Goal: Use online tool/utility: Utilize a website feature to perform a specific function

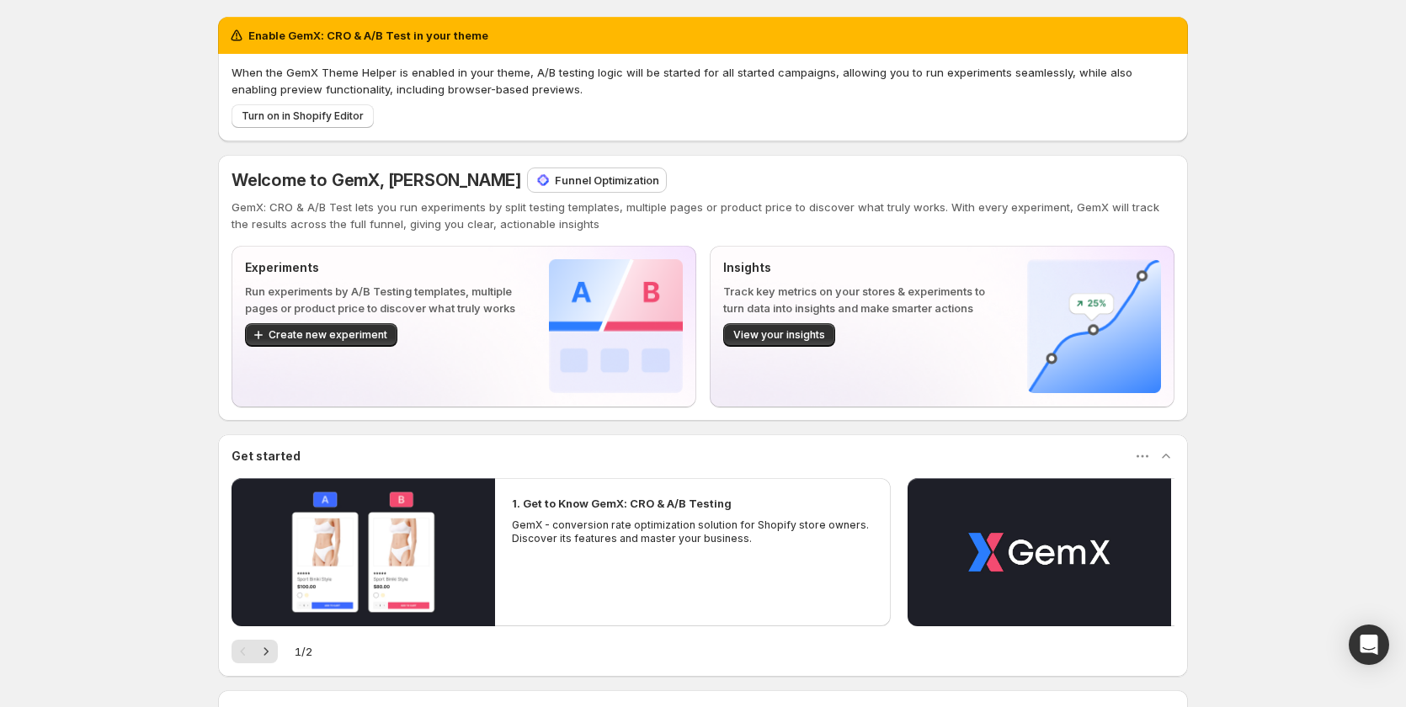
click at [608, 184] on p "Funnel Optimization" at bounding box center [607, 180] width 104 height 17
click at [343, 333] on span "Create new experiment" at bounding box center [328, 334] width 119 height 13
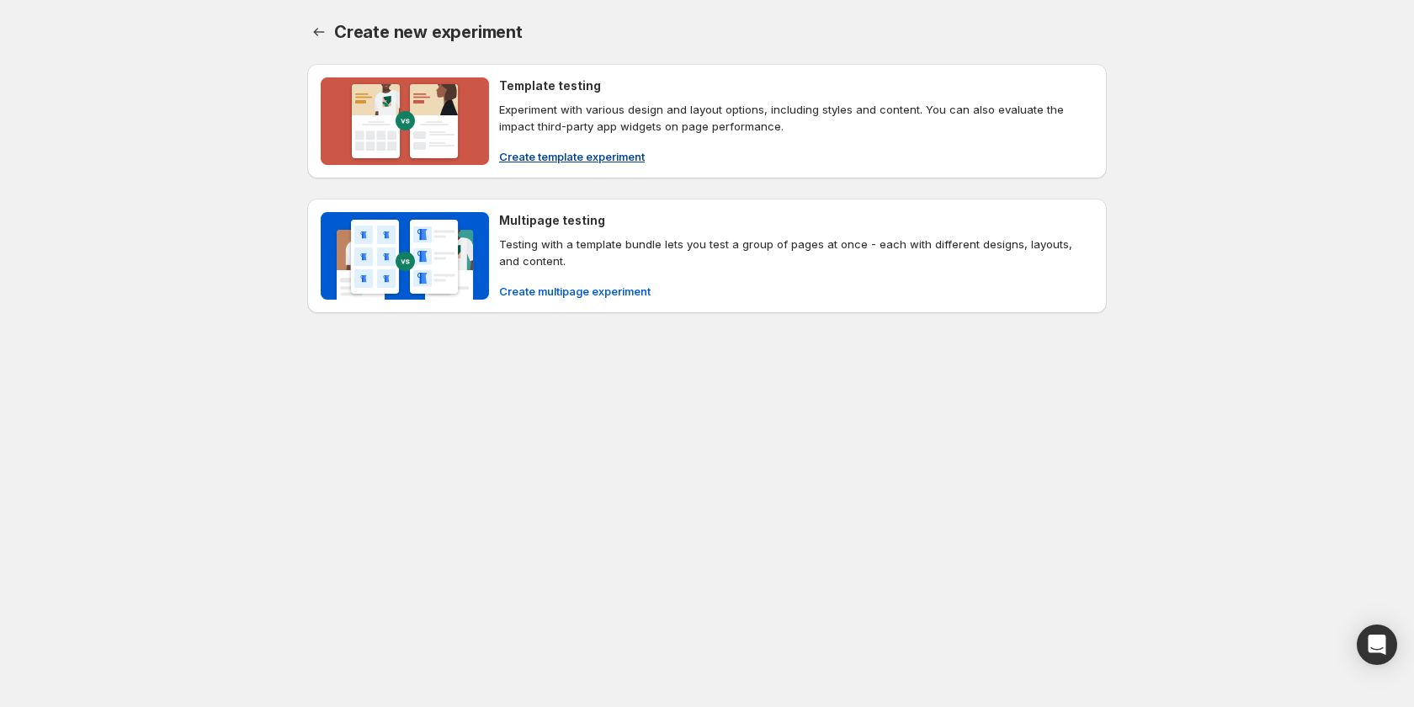
click at [604, 155] on span "Create template experiment" at bounding box center [572, 156] width 146 height 17
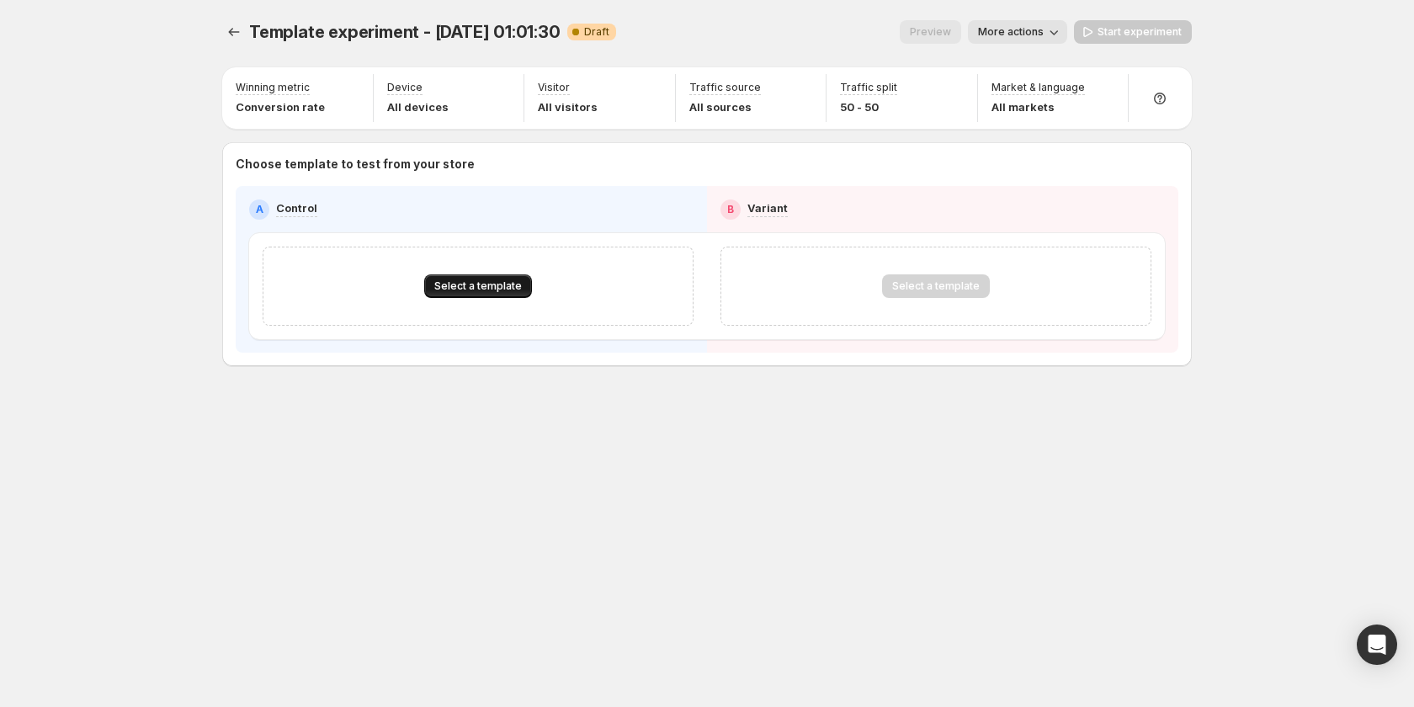
click at [504, 282] on span "Select a template" at bounding box center [478, 286] width 88 height 13
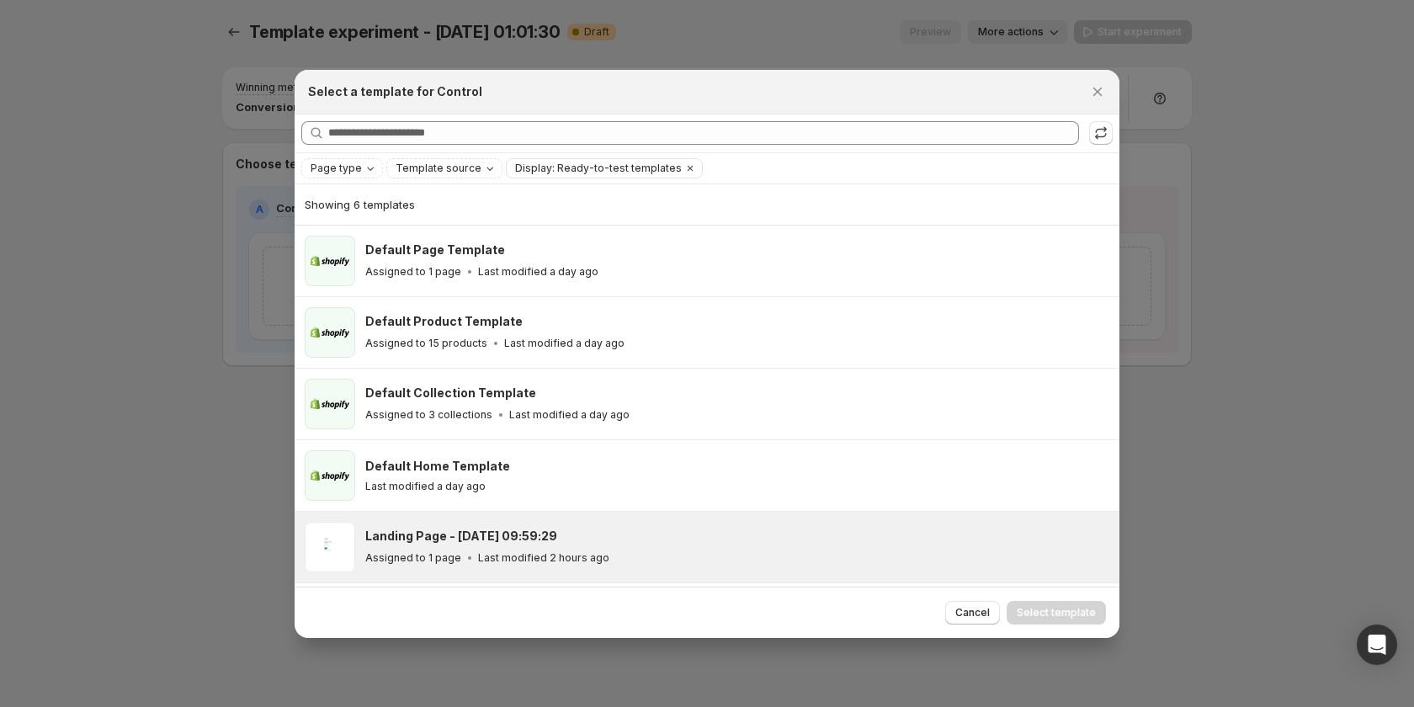
click at [555, 542] on div "Landing Page - [DATE] 09:59:29" at bounding box center [734, 536] width 739 height 17
click at [1058, 615] on span "Select template" at bounding box center [1056, 612] width 79 height 13
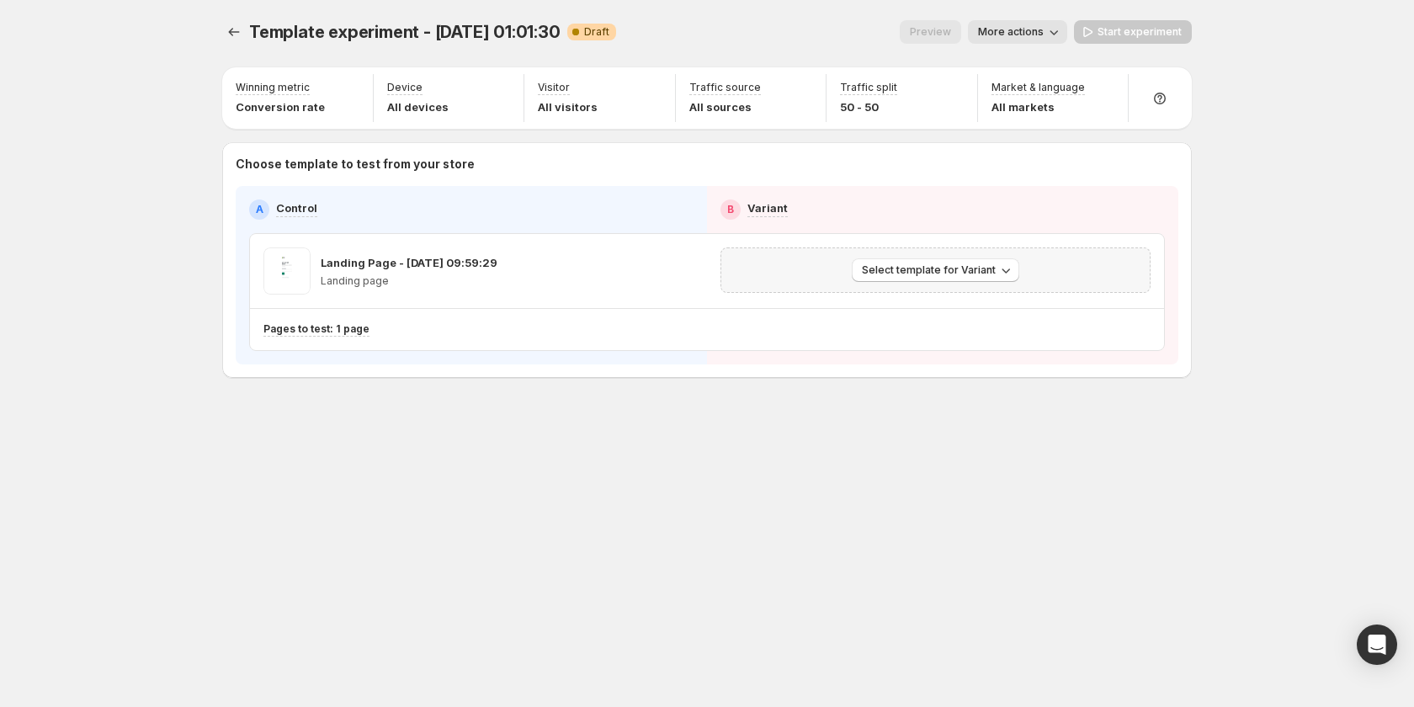
click at [924, 256] on div "Select template for Variant" at bounding box center [936, 270] width 430 height 45
click at [926, 262] on button "Select template for Variant" at bounding box center [936, 270] width 168 height 24
click at [929, 335] on span "Create Variant based on Control" at bounding box center [939, 333] width 172 height 13
